Goal: Task Accomplishment & Management: Complete application form

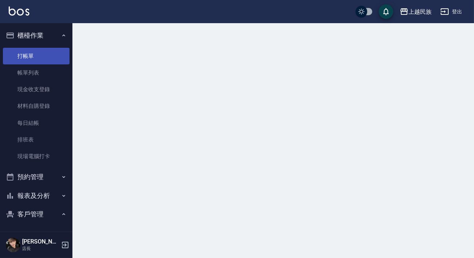
click at [18, 50] on link "打帳單" at bounding box center [36, 56] width 67 height 17
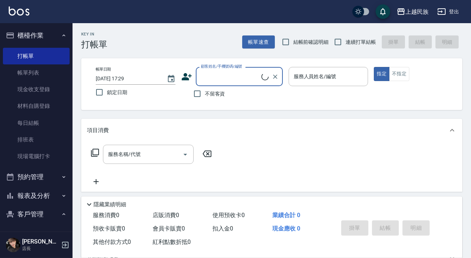
click at [225, 79] on input "顧客姓名/手機號碼/編號" at bounding box center [230, 76] width 62 height 13
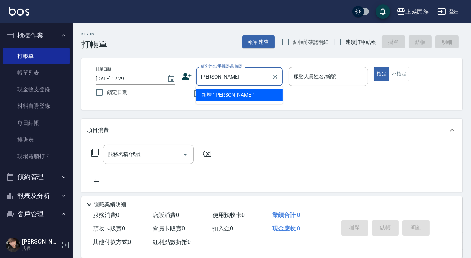
type input "[PERSON_NAME]"
type input "陳"
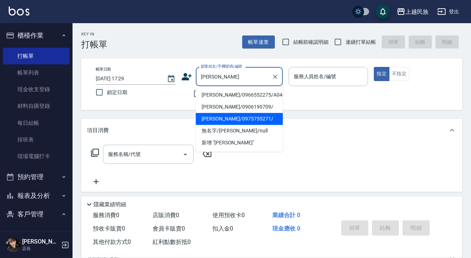
click at [245, 123] on li "[PERSON_NAME]/0975755271/" at bounding box center [239, 119] width 87 height 12
type input "[PERSON_NAME]/0975755271/"
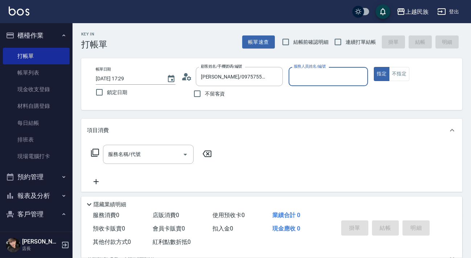
click at [190, 79] on icon at bounding box center [189, 78] width 4 height 4
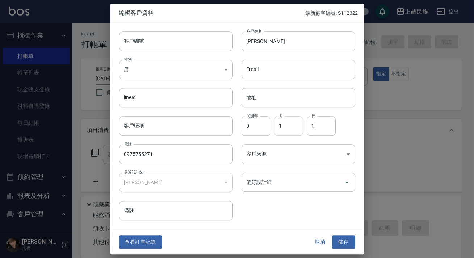
click at [289, 132] on input "1" at bounding box center [288, 126] width 29 height 20
type input "6"
click at [333, 118] on input "1" at bounding box center [321, 126] width 29 height 20
click at [183, 47] on input "客戶編號" at bounding box center [176, 42] width 114 height 20
type input "＿"
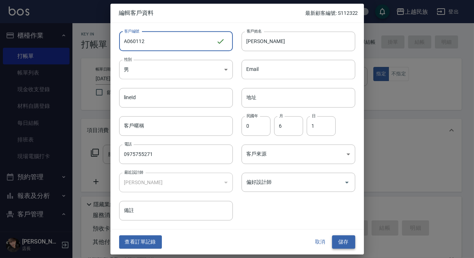
type input "A060112"
click at [337, 236] on button "儲存" at bounding box center [343, 242] width 23 height 13
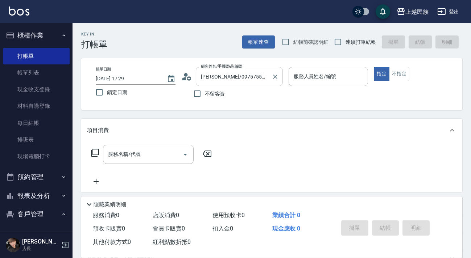
click at [238, 76] on input "[PERSON_NAME]/0975755271/" at bounding box center [234, 76] width 70 height 13
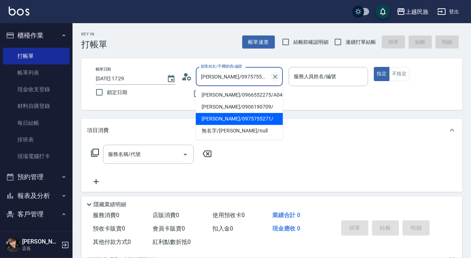
drag, startPoint x: 274, startPoint y: 80, endPoint x: 250, endPoint y: 78, distance: 24.3
click at [274, 80] on icon "Clear" at bounding box center [274, 76] width 7 height 7
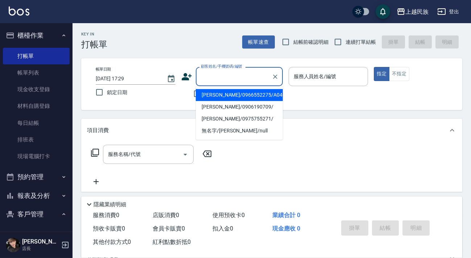
click at [249, 78] on input "顧客姓名/手機號碼/編號" at bounding box center [234, 76] width 70 height 13
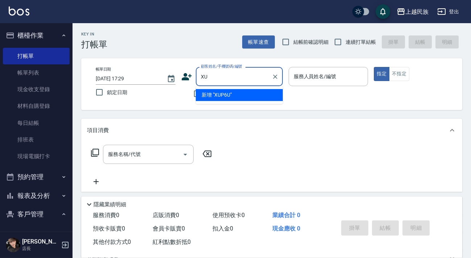
type input "X"
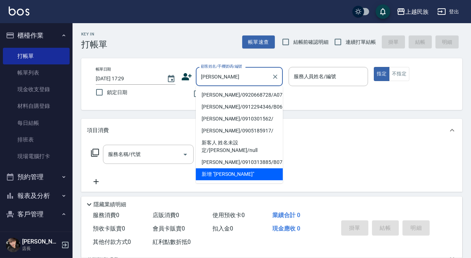
type input "[PERSON_NAME]"
